Goal: Task Accomplishment & Management: Manage account settings

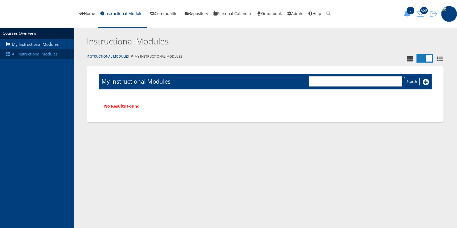
click at [37, 54] on link "All Instructional Modules" at bounding box center [37, 54] width 74 height 10
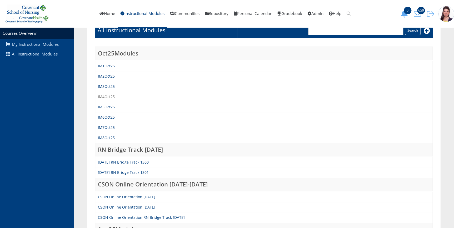
scroll to position [72, 0]
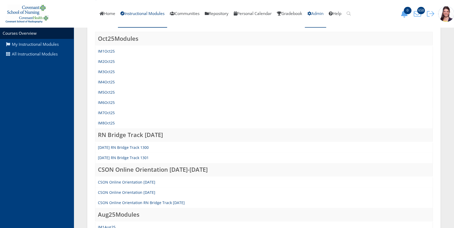
click at [326, 12] on link "Admin" at bounding box center [315, 14] width 21 height 28
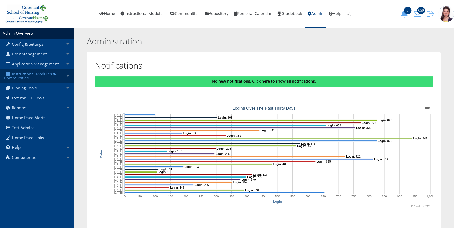
click at [26, 76] on link "Instructional Modules & Communities" at bounding box center [37, 76] width 74 height 14
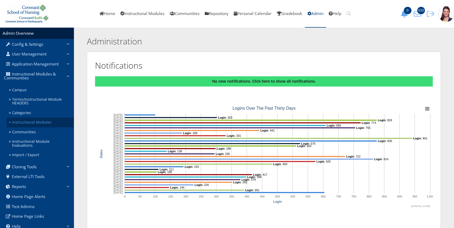
click at [23, 122] on link "Instructional Modules" at bounding box center [40, 123] width 67 height 10
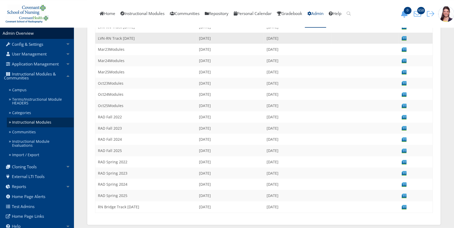
scroll to position [214, 0]
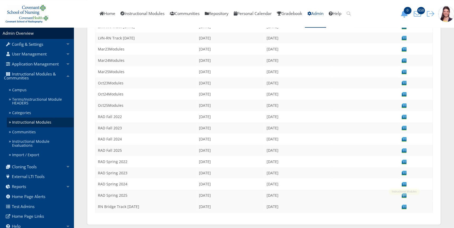
click at [403, 204] on img at bounding box center [404, 207] width 6 height 6
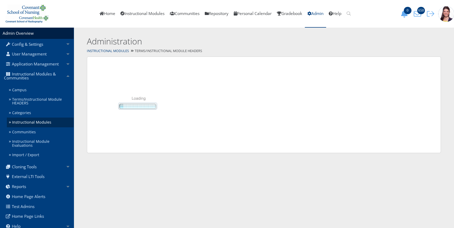
scroll to position [0, 0]
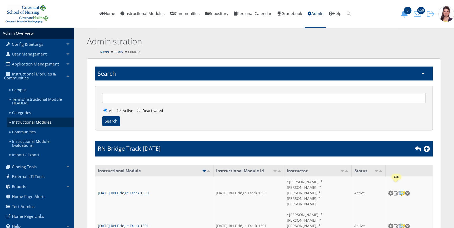
click at [394, 191] on img at bounding box center [396, 193] width 6 height 5
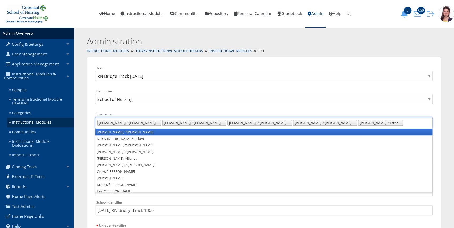
click at [294, 123] on ul "Gurley, *Jeanette Harrison, *Annie Kilpatrick , *Dondi McIntire, *Patrick McWil…" at bounding box center [264, 123] width 338 height 12
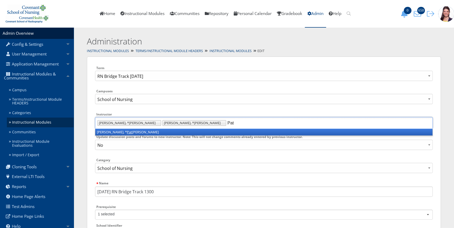
type input "Pat"
click at [132, 132] on li "McIntire, * Pat rick" at bounding box center [263, 132] width 337 height 7
type input "est"
click at [132, 132] on li "[PERSON_NAME], * Est er" at bounding box center [263, 132] width 337 height 7
type input "dar"
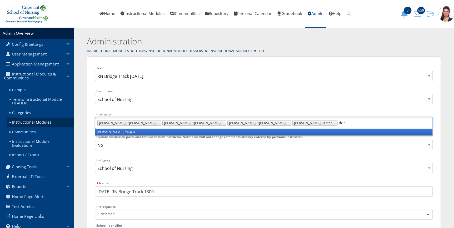
click at [136, 132] on li "Smith, * Dar la" at bounding box center [263, 132] width 337 height 7
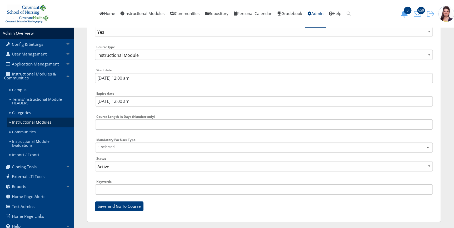
scroll to position [790, 0]
click at [121, 206] on input "Save and Go To Course" at bounding box center [119, 205] width 48 height 10
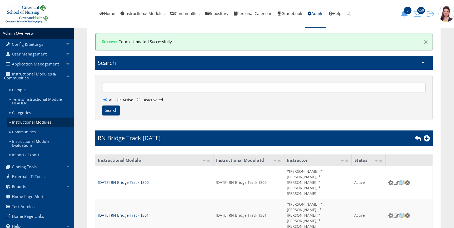
scroll to position [35, 0]
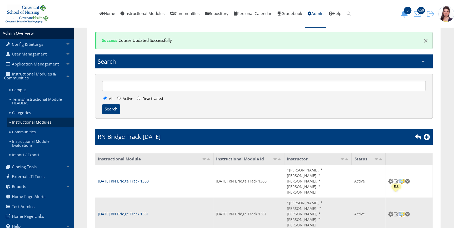
click at [396, 212] on img at bounding box center [396, 214] width 6 height 5
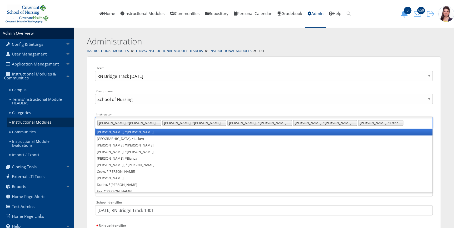
click at [295, 123] on ul "Gurley, *Jeanette Harrison, *Annie Kilpatrick , *Dondi McIntire, *Patrick McWil…" at bounding box center [264, 123] width 338 height 12
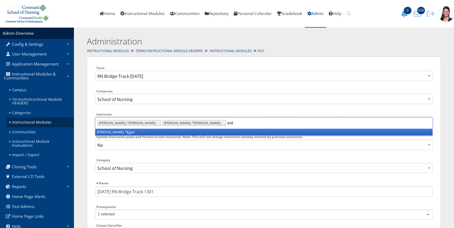
type input "est"
click at [131, 131] on li "McWilliams, * Est er" at bounding box center [263, 132] width 337 height 7
type input "dar"
click at [131, 131] on li "Smith, * Dar la" at bounding box center [263, 132] width 337 height 7
type input "pat"
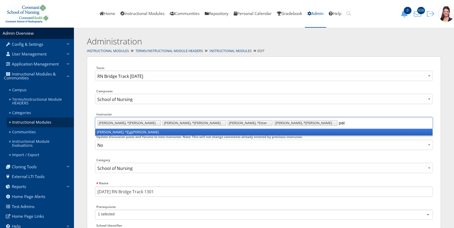
click at [145, 131] on li "McIntire, * Pat rick" at bounding box center [263, 132] width 337 height 7
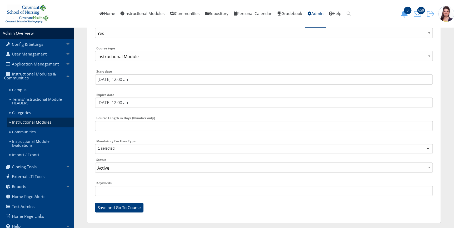
scroll to position [790, 0]
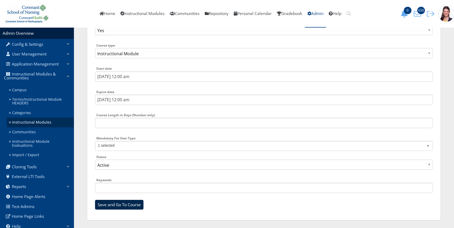
click at [119, 208] on input "Save and Go To Course" at bounding box center [119, 205] width 48 height 10
